Goal: Information Seeking & Learning: Learn about a topic

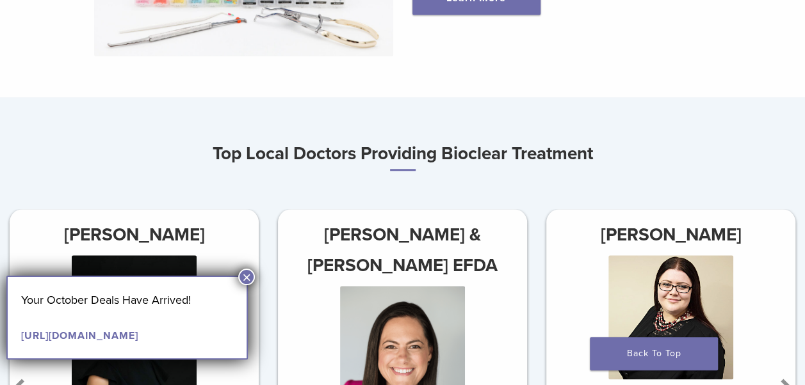
scroll to position [223, 0]
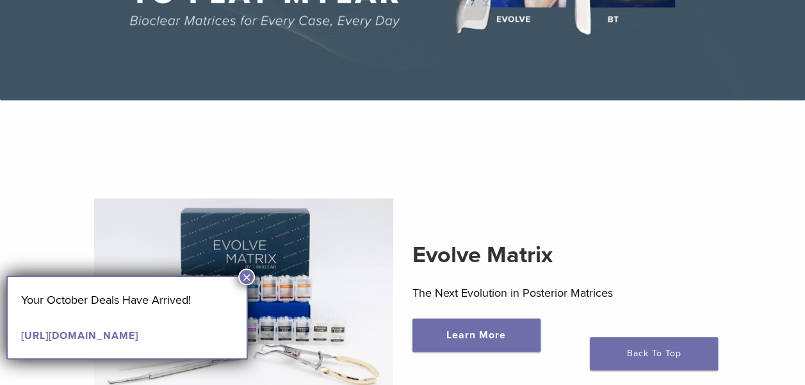
click at [246, 274] on button "×" at bounding box center [246, 277] width 17 height 17
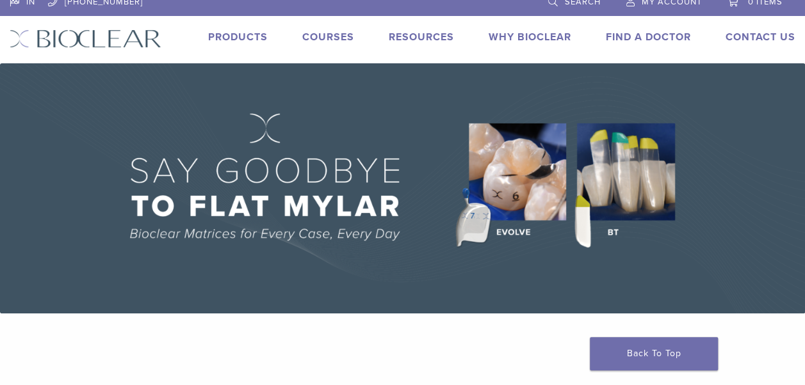
scroll to position [0, 0]
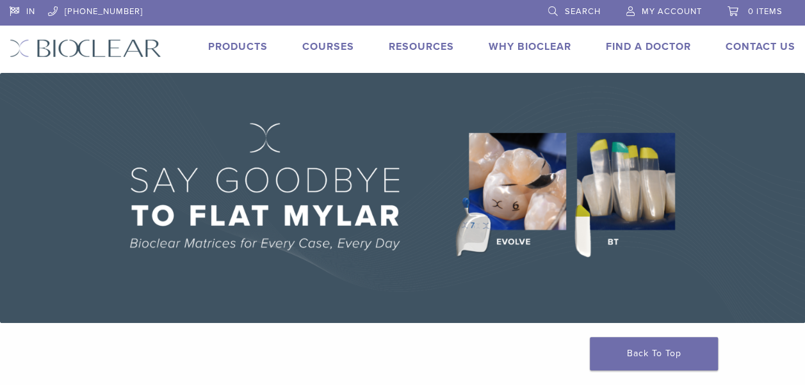
click at [223, 46] on link "Products" at bounding box center [238, 46] width 60 height 13
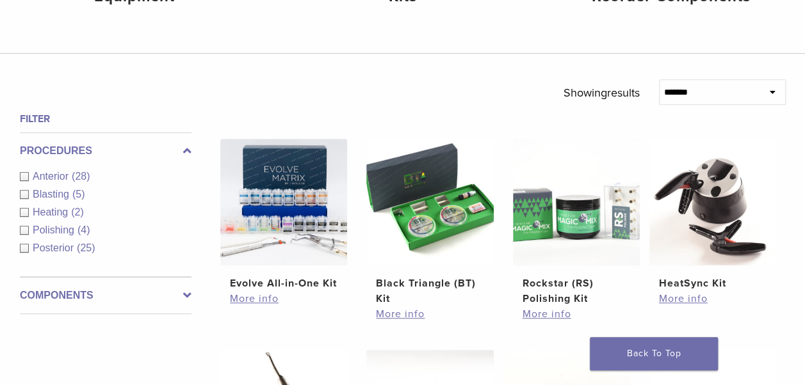
scroll to position [384, 0]
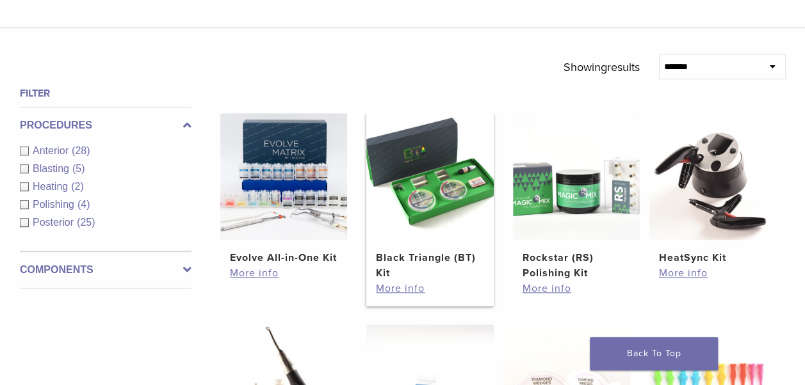
click at [401, 257] on h2 "Black Triangle (BT) Kit" at bounding box center [430, 265] width 108 height 31
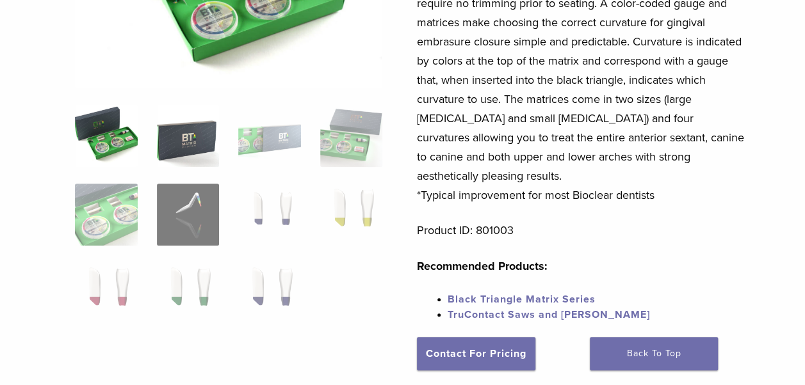
scroll to position [245, 0]
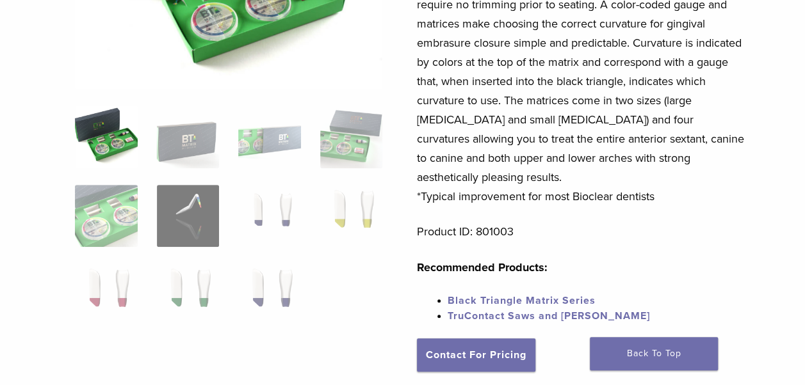
click at [106, 146] on img at bounding box center [106, 137] width 63 height 63
click at [179, 154] on img at bounding box center [188, 137] width 63 height 63
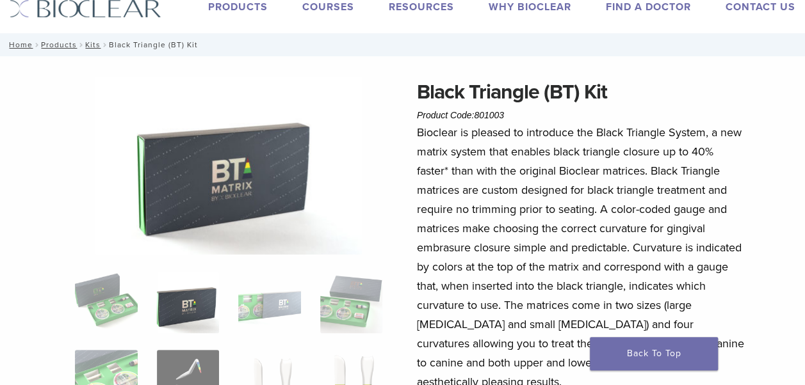
scroll to position [65, 0]
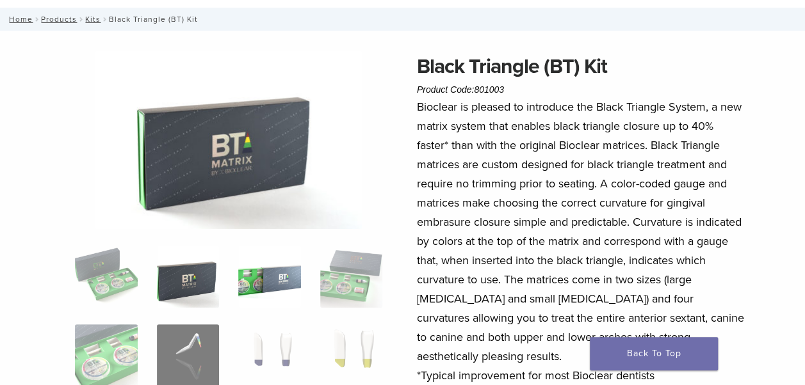
click at [289, 301] on img at bounding box center [269, 277] width 63 height 63
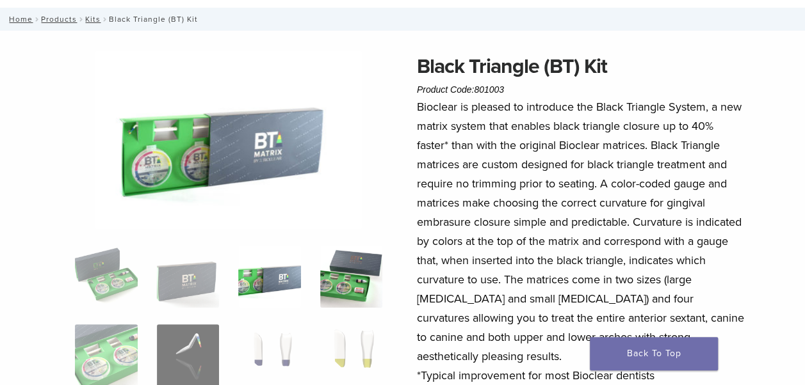
click at [323, 300] on img at bounding box center [351, 277] width 63 height 63
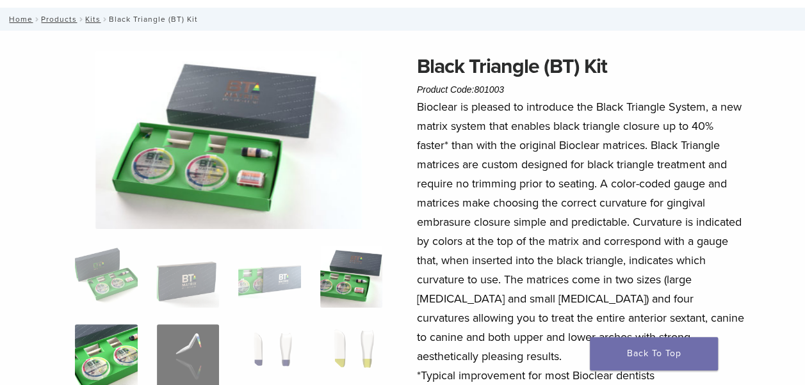
click at [97, 379] on img at bounding box center [106, 356] width 63 height 63
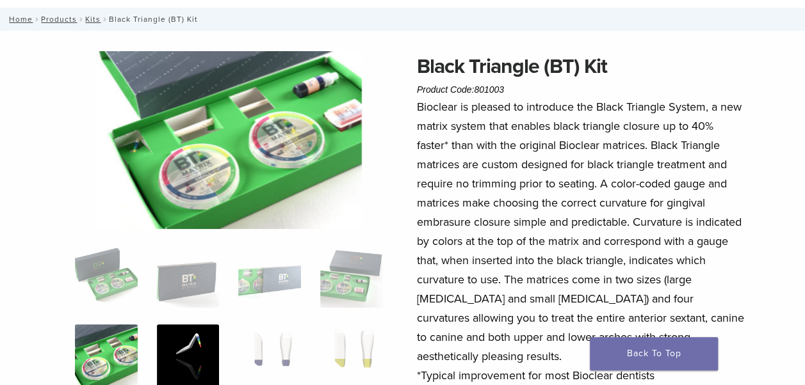
click at [179, 372] on img at bounding box center [188, 356] width 63 height 63
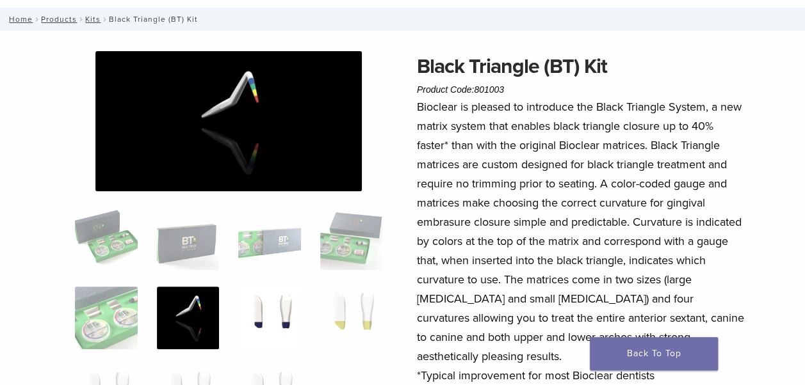
click at [279, 328] on img at bounding box center [269, 318] width 63 height 63
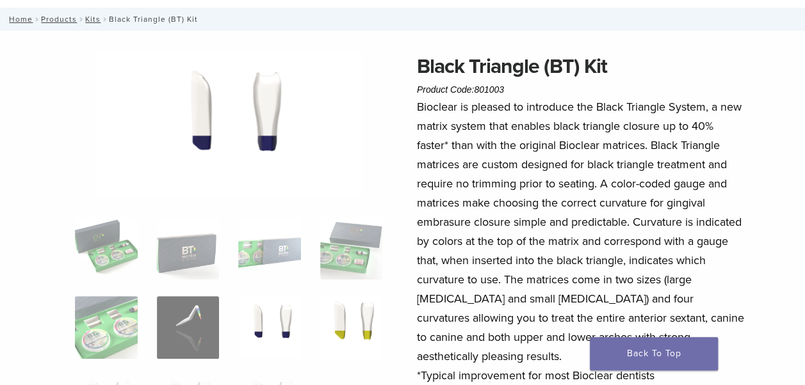
click at [345, 331] on img at bounding box center [351, 327] width 63 height 63
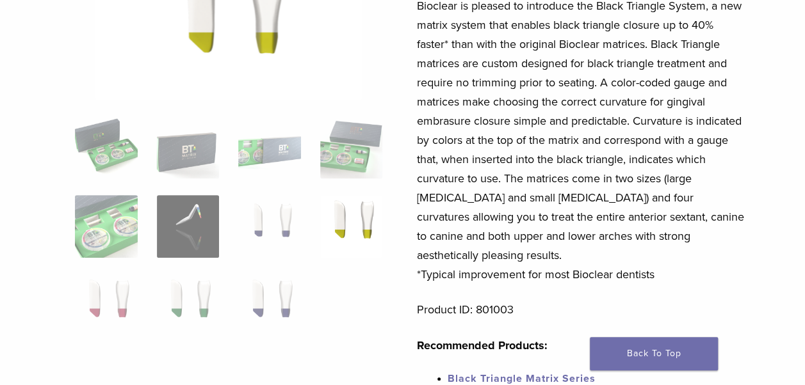
scroll to position [168, 0]
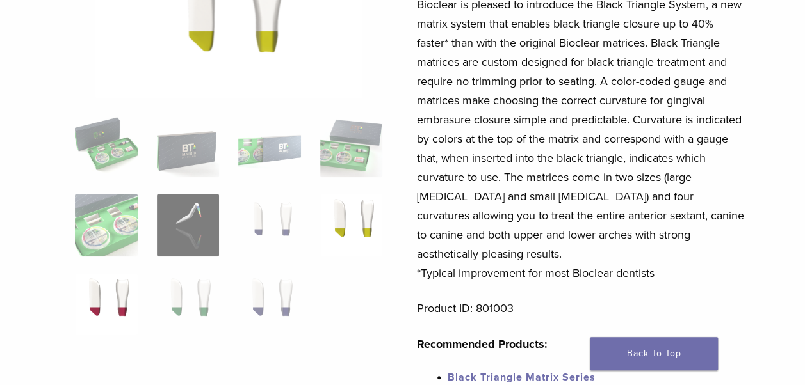
click at [129, 306] on img at bounding box center [106, 304] width 63 height 63
click at [173, 305] on img at bounding box center [188, 304] width 63 height 63
click at [273, 310] on img at bounding box center [269, 304] width 63 height 63
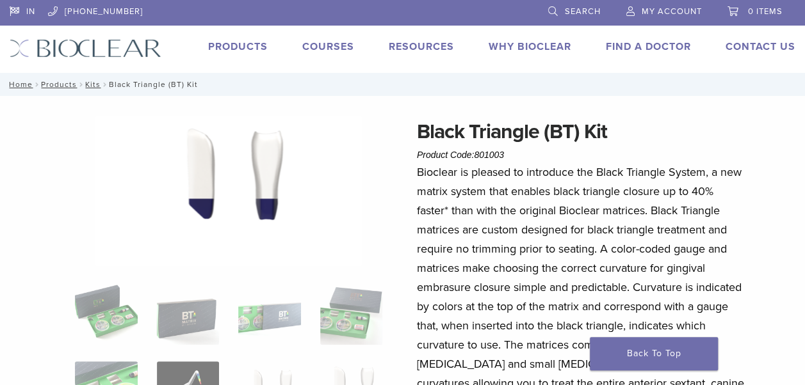
click at [522, 54] on li "Why Bioclear" at bounding box center [529, 46] width 83 height 15
click at [508, 48] on link "Why Bioclear" at bounding box center [529, 46] width 83 height 13
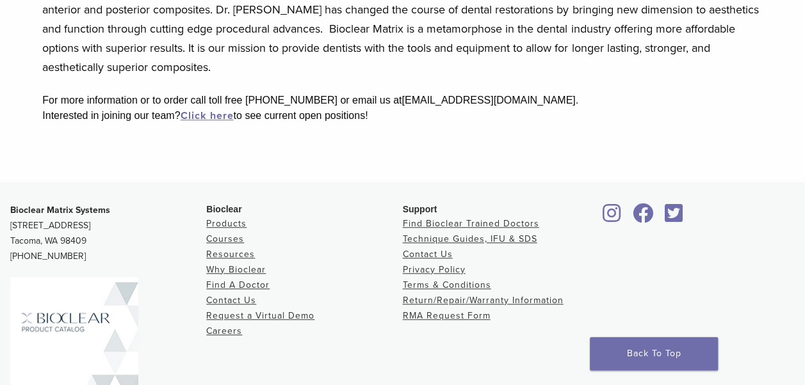
scroll to position [461, 0]
